Goal: Information Seeking & Learning: Learn about a topic

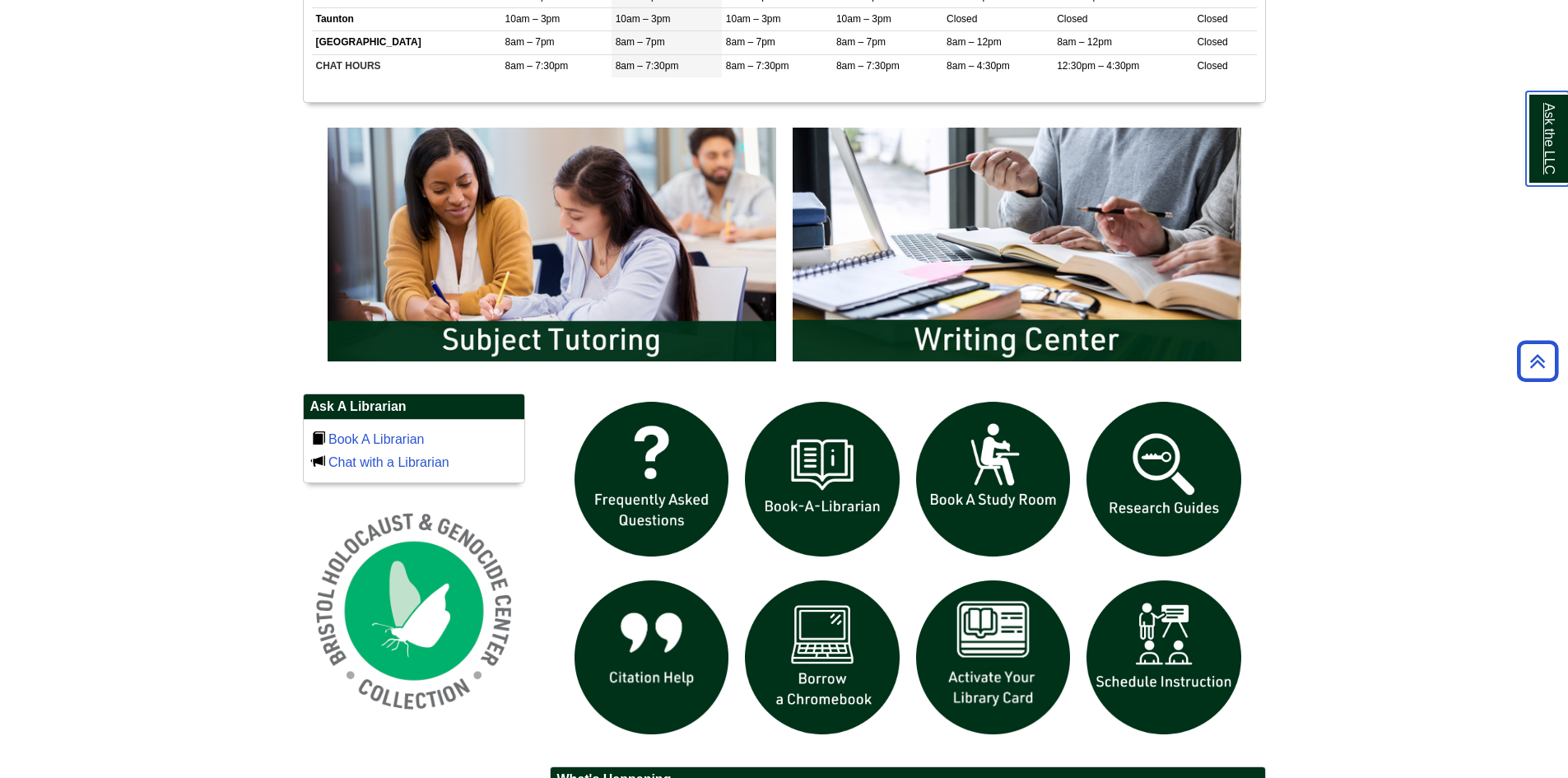
scroll to position [906, 0]
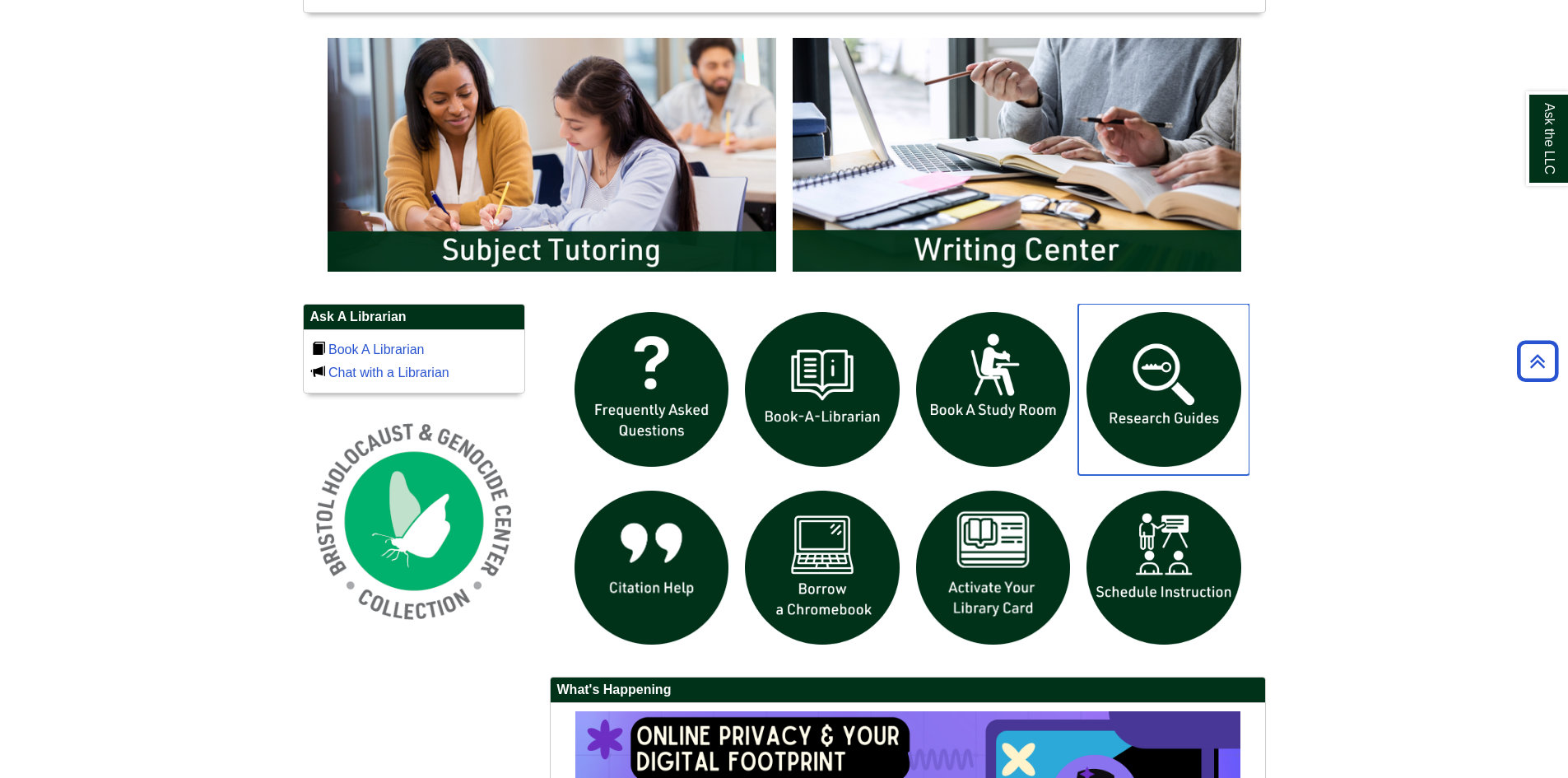
click at [1156, 368] on img "slideshow" at bounding box center [1163, 389] width 172 height 172
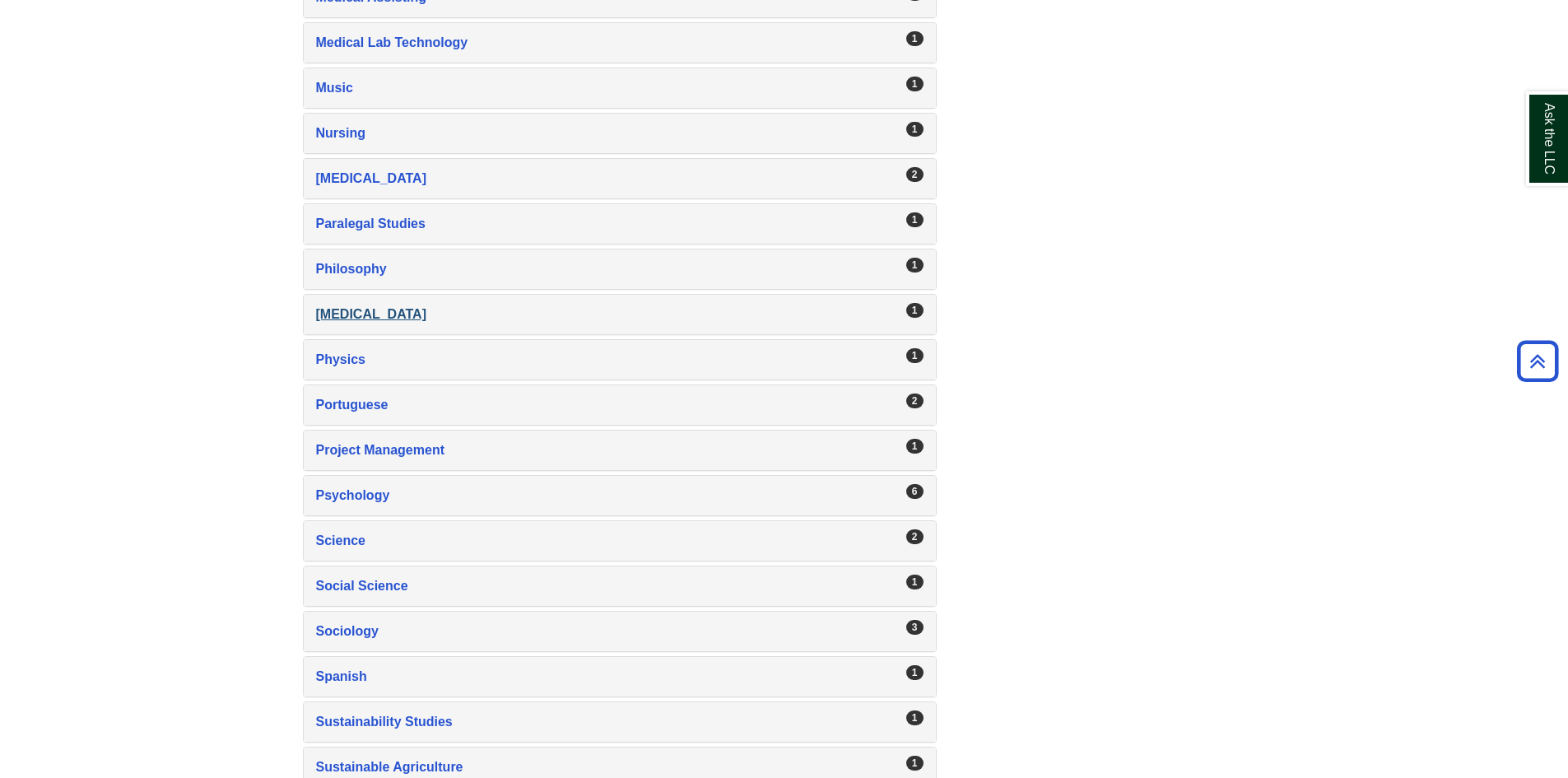
scroll to position [2507, 0]
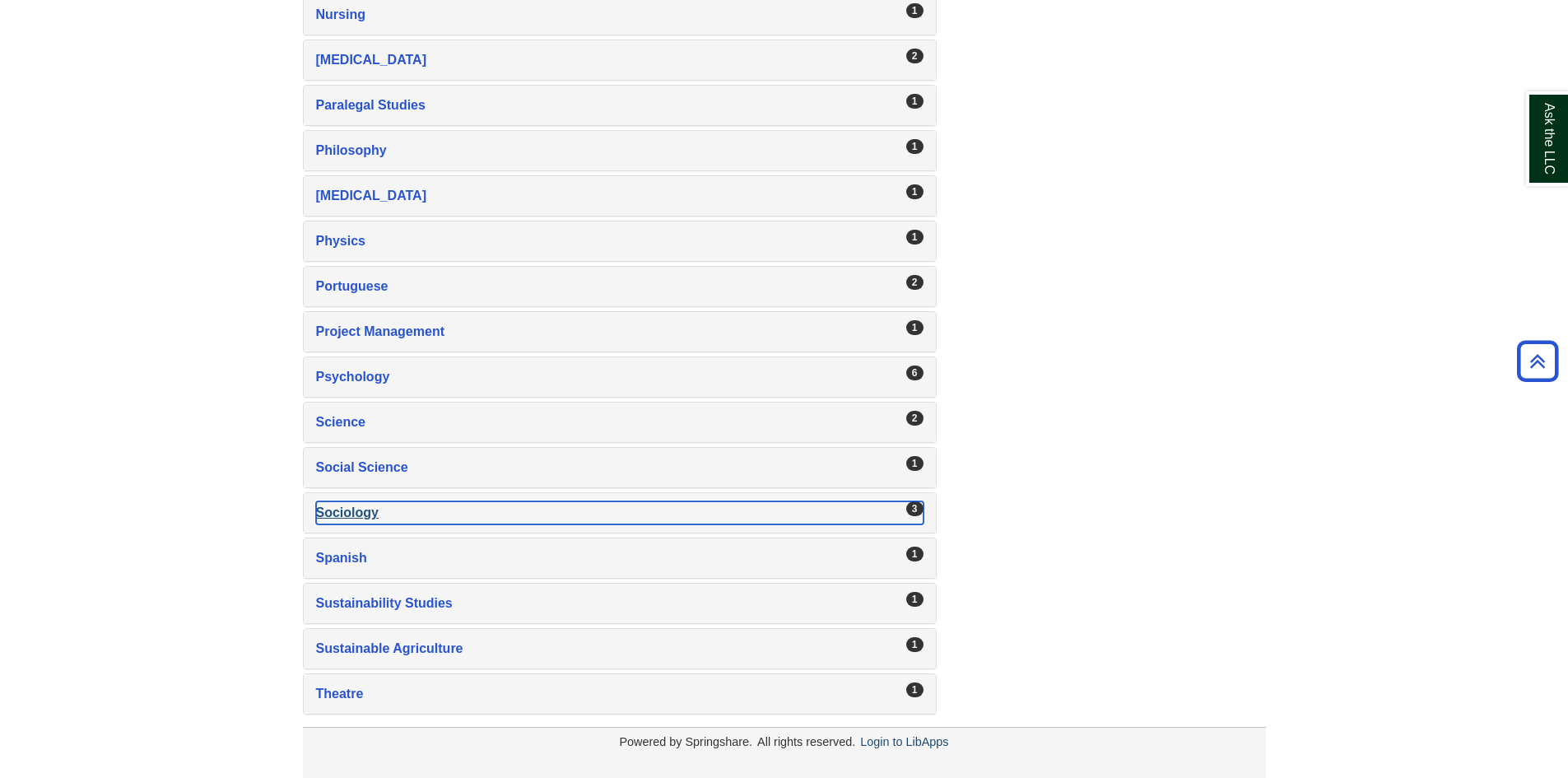
click at [371, 515] on div "Sociology , 3 guides" at bounding box center [620, 512] width 608 height 23
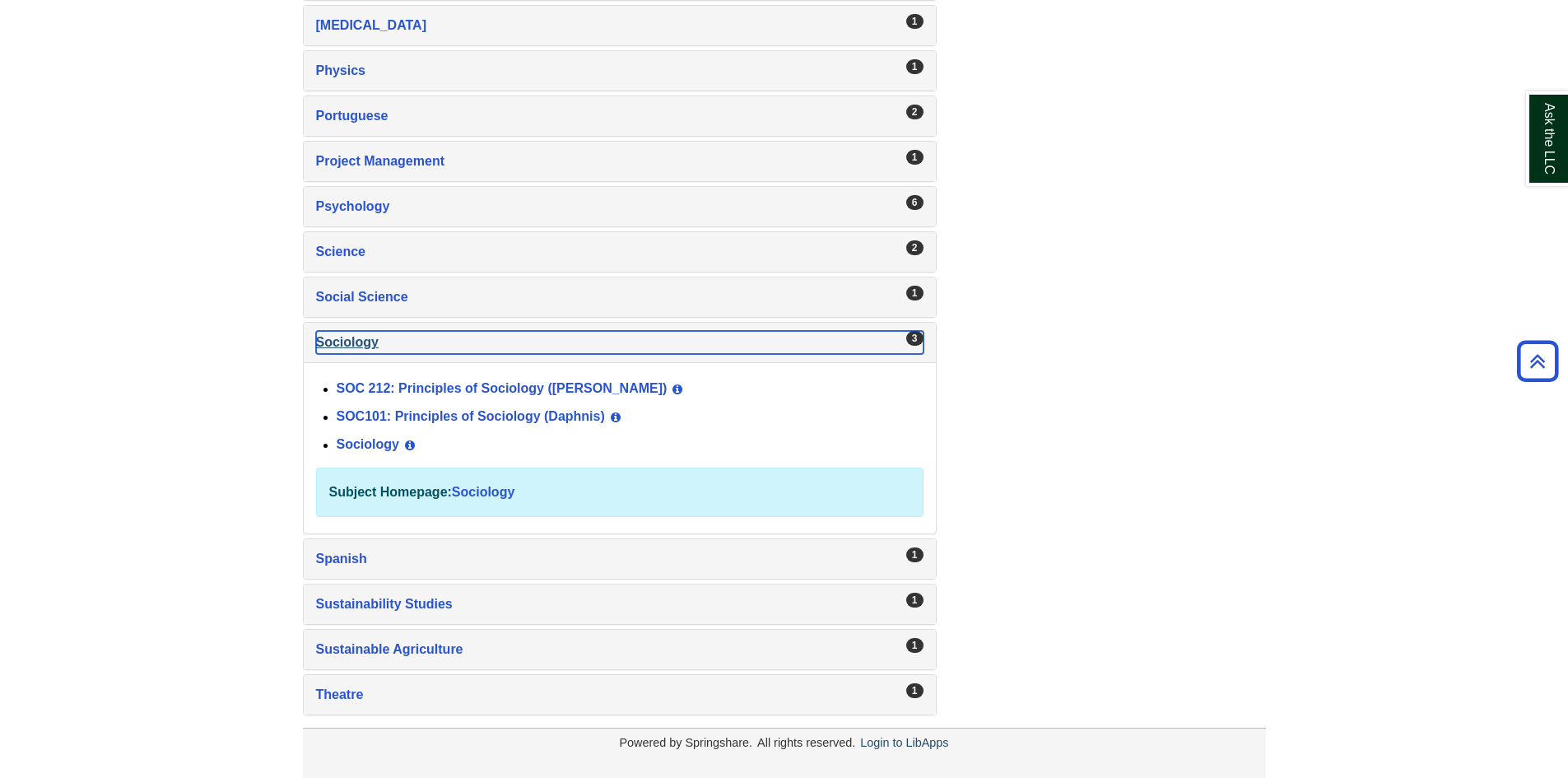
scroll to position [2678, 0]
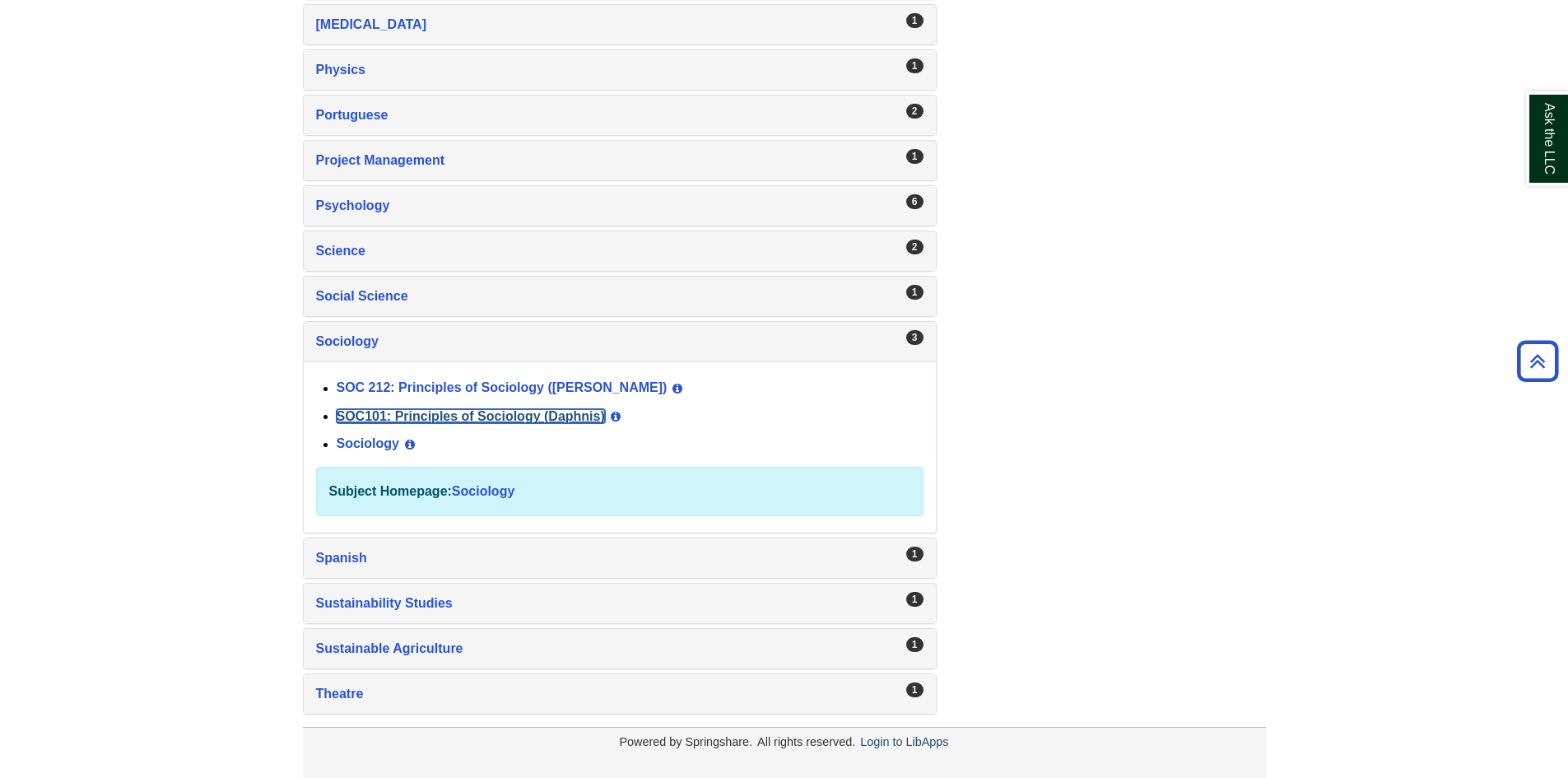
click at [426, 414] on link "SOC101: Principles of Sociology (Daphnis)" at bounding box center [470, 416] width 268 height 14
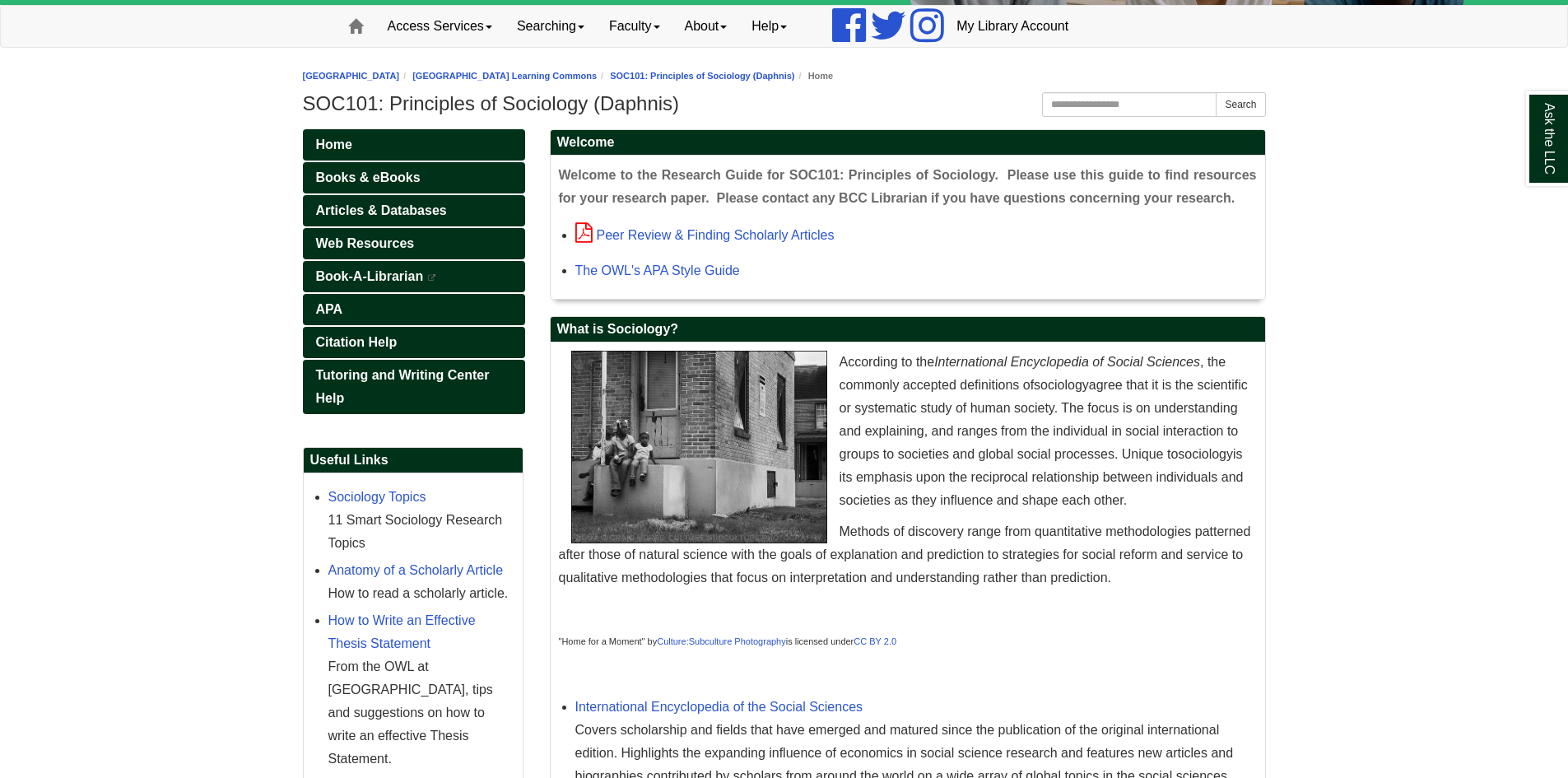
scroll to position [164, 0]
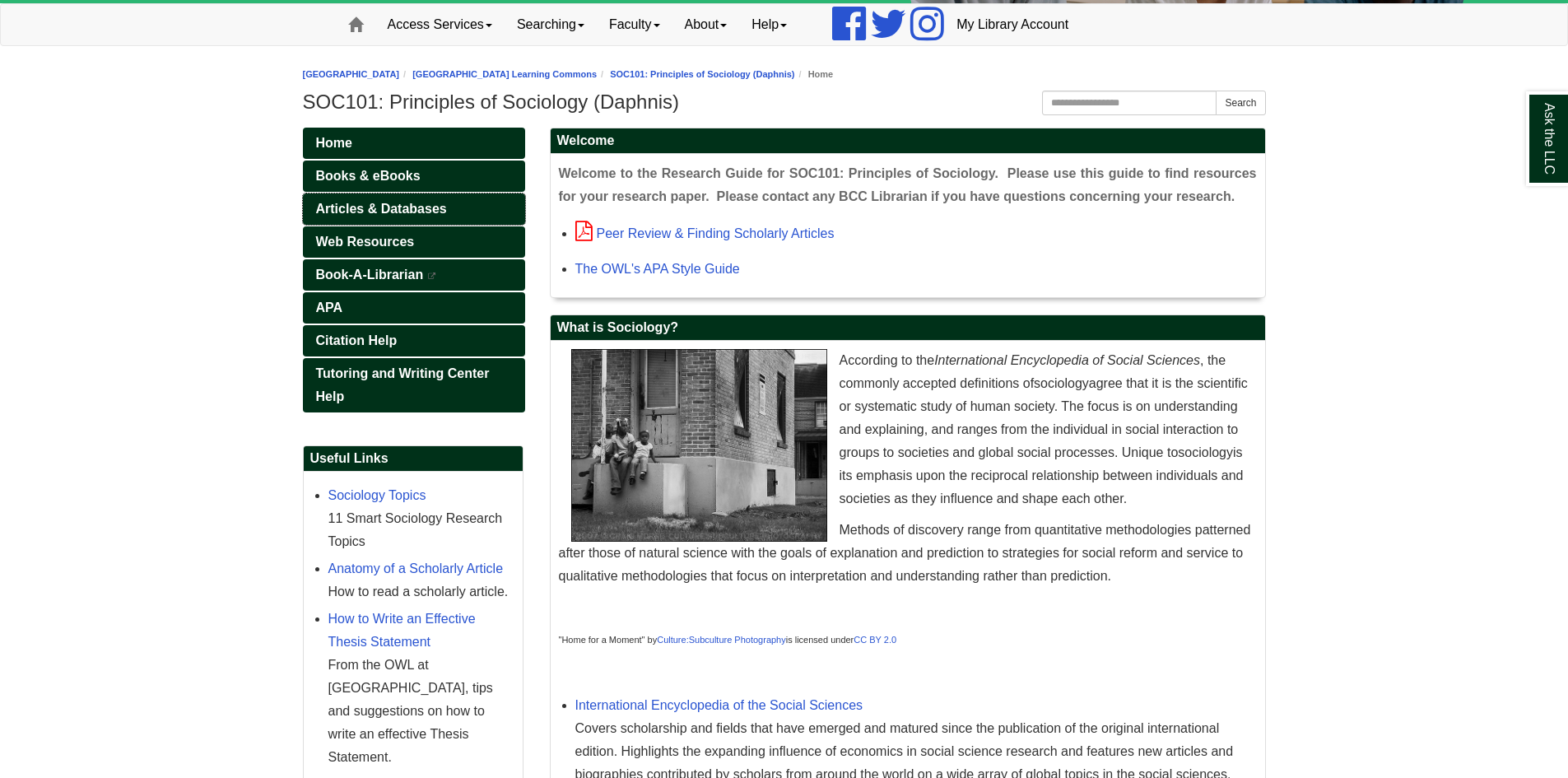
click at [392, 210] on span "Articles & Databases" at bounding box center [381, 208] width 131 height 14
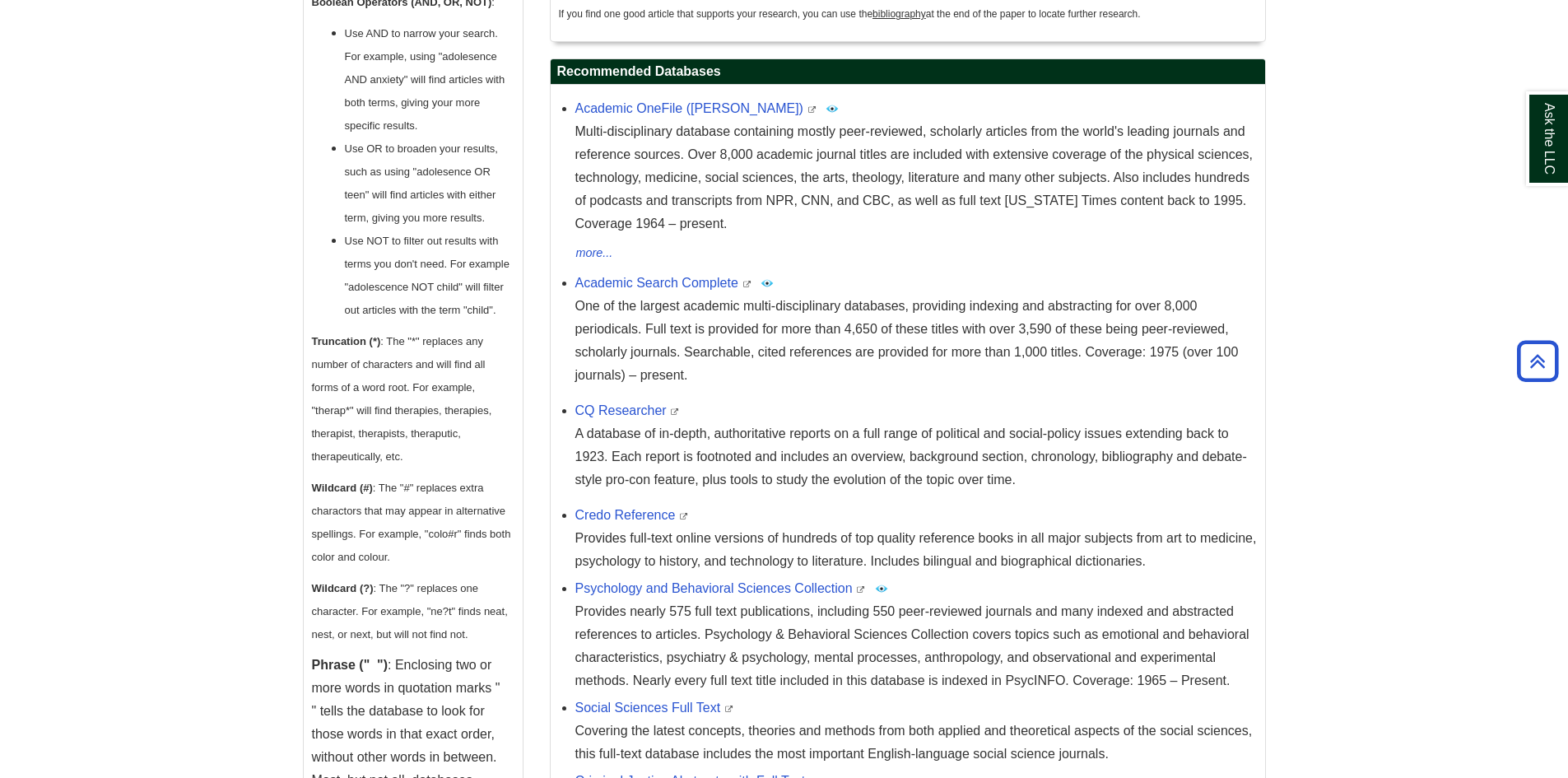
scroll to position [823, 0]
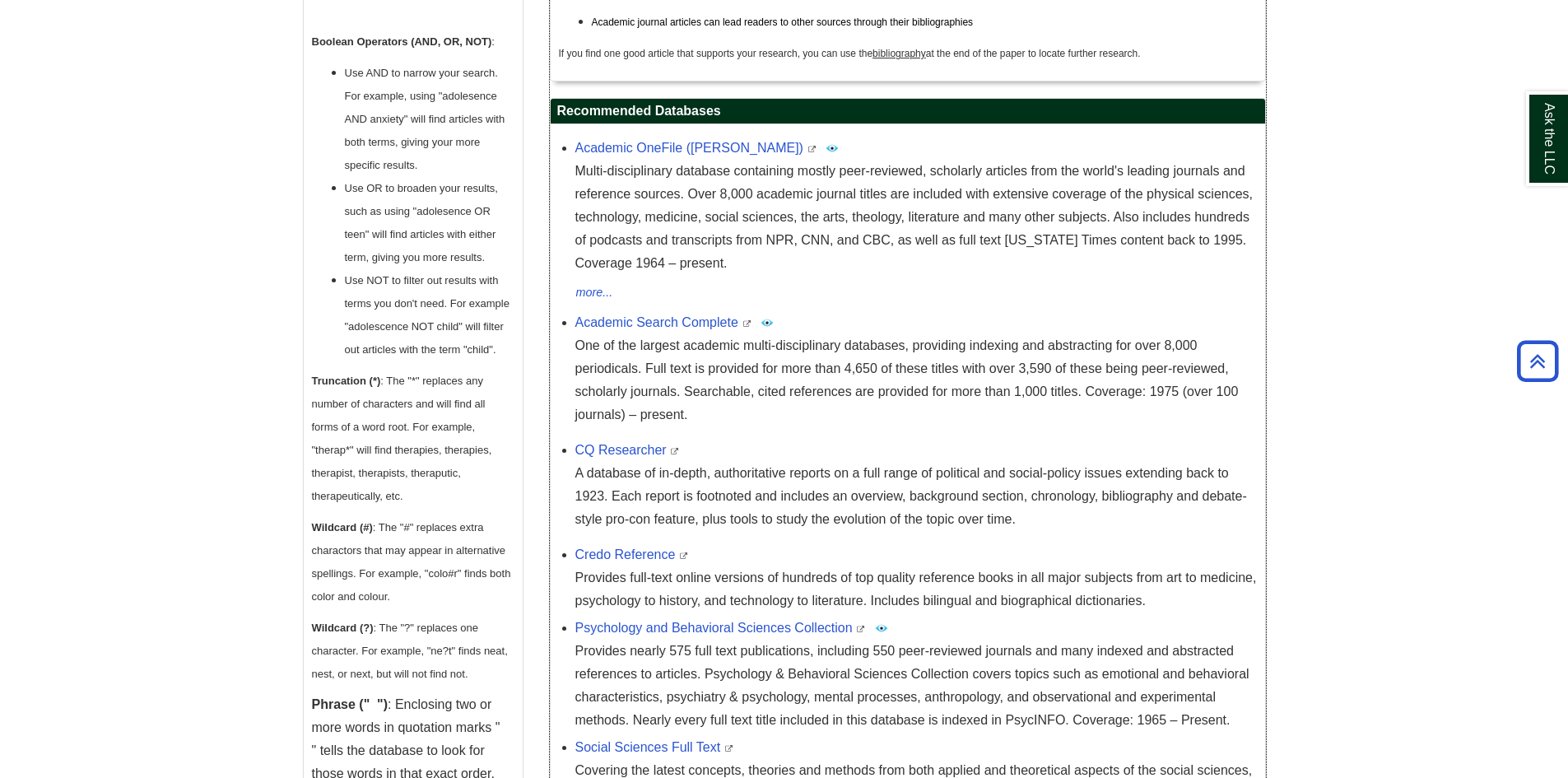
click at [944, 307] on li "Academic Search Complete This link opens in a new window One of the largest aca…" at bounding box center [916, 367] width 681 height 120
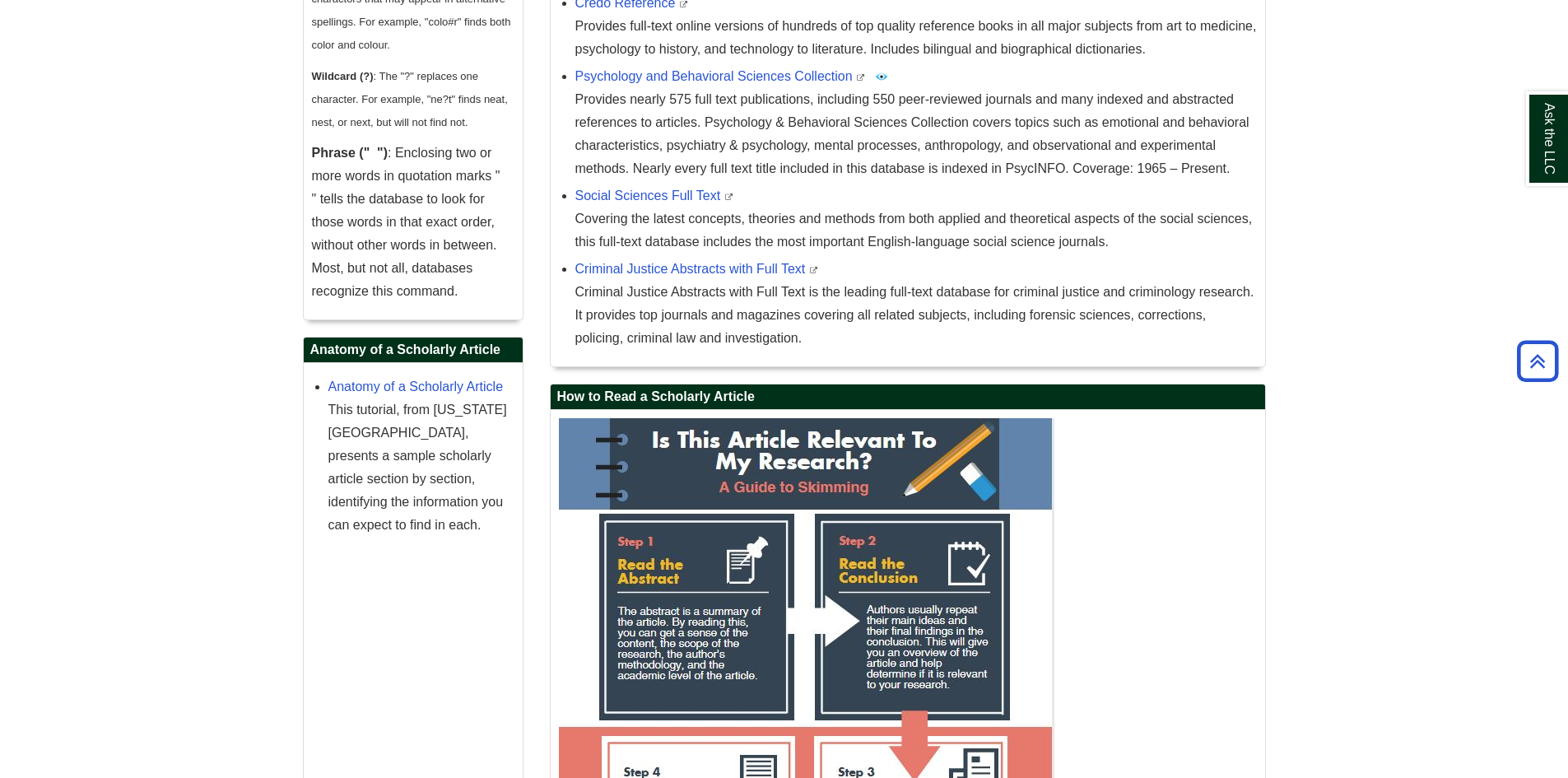
scroll to position [1400, 0]
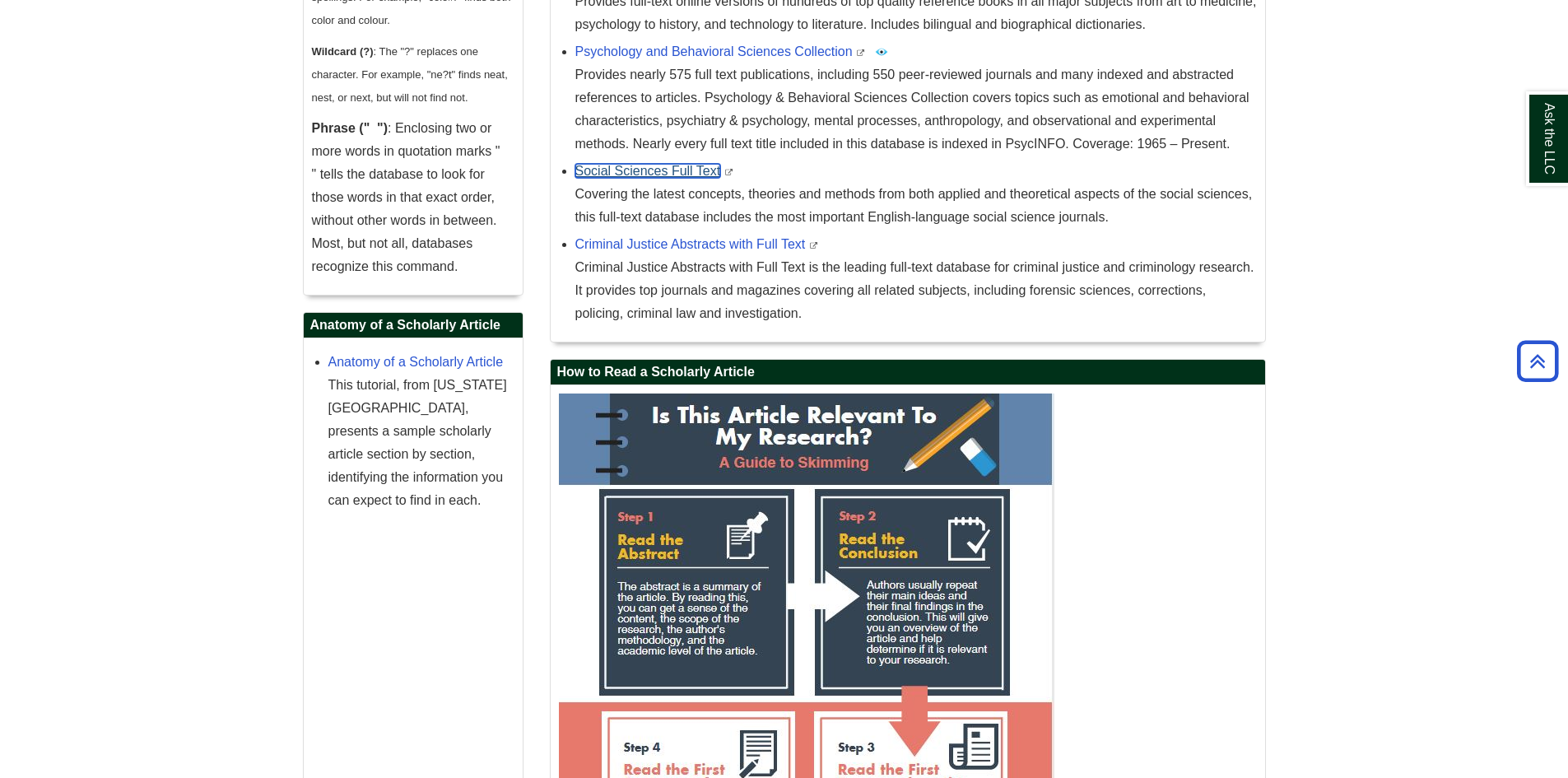
click at [630, 171] on link "Social Sciences Full Text" at bounding box center [648, 171] width 146 height 14
